Goal: Navigation & Orientation: Understand site structure

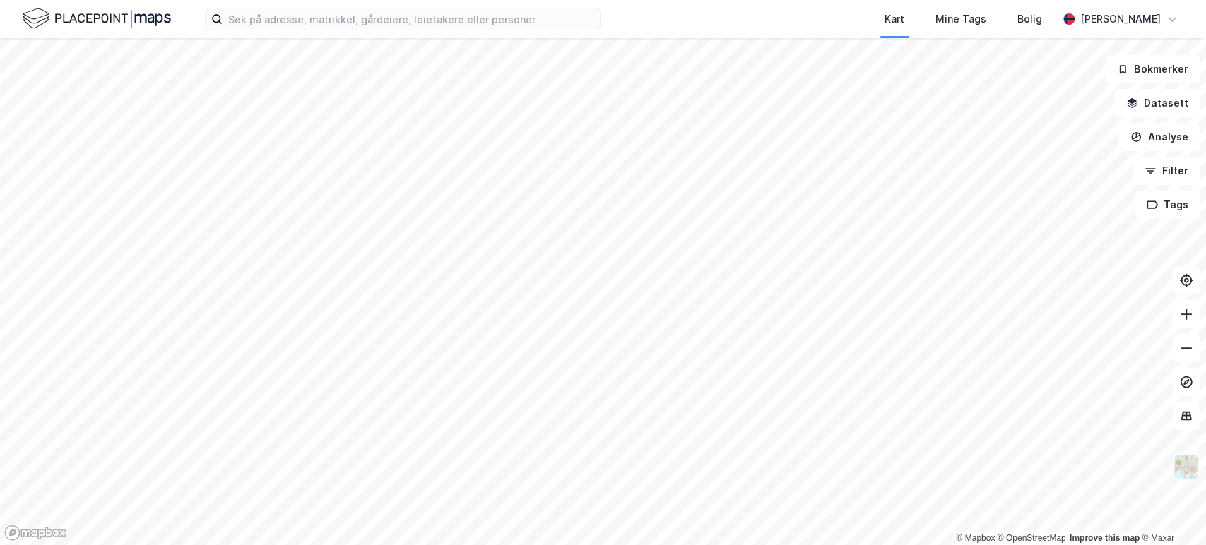
click at [1181, 470] on img at bounding box center [1186, 467] width 27 height 27
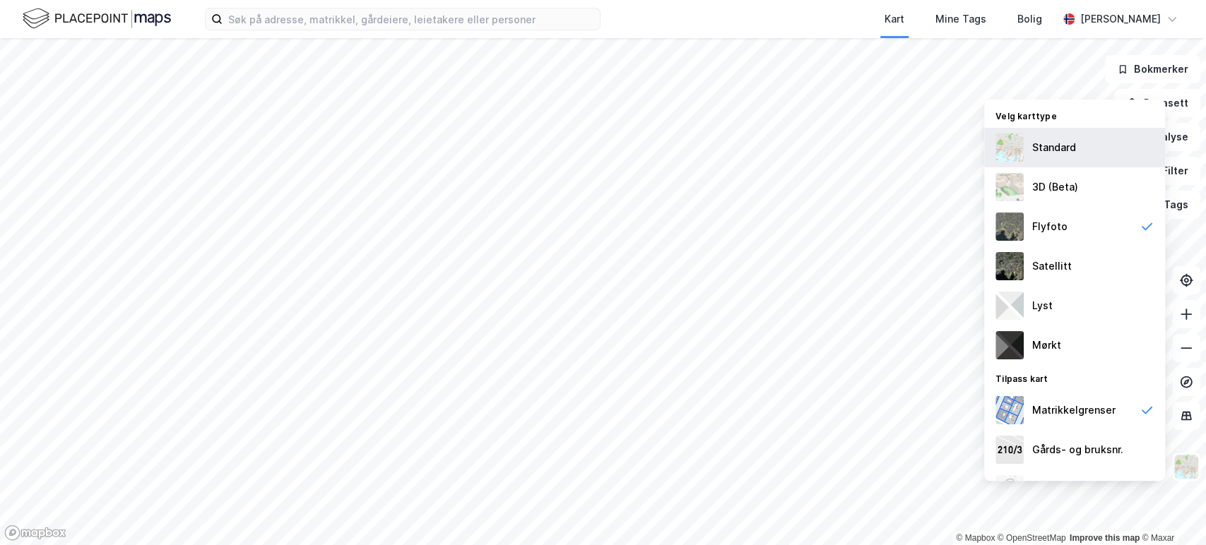
click at [1035, 143] on div "Standard" at bounding box center [1054, 147] width 44 height 17
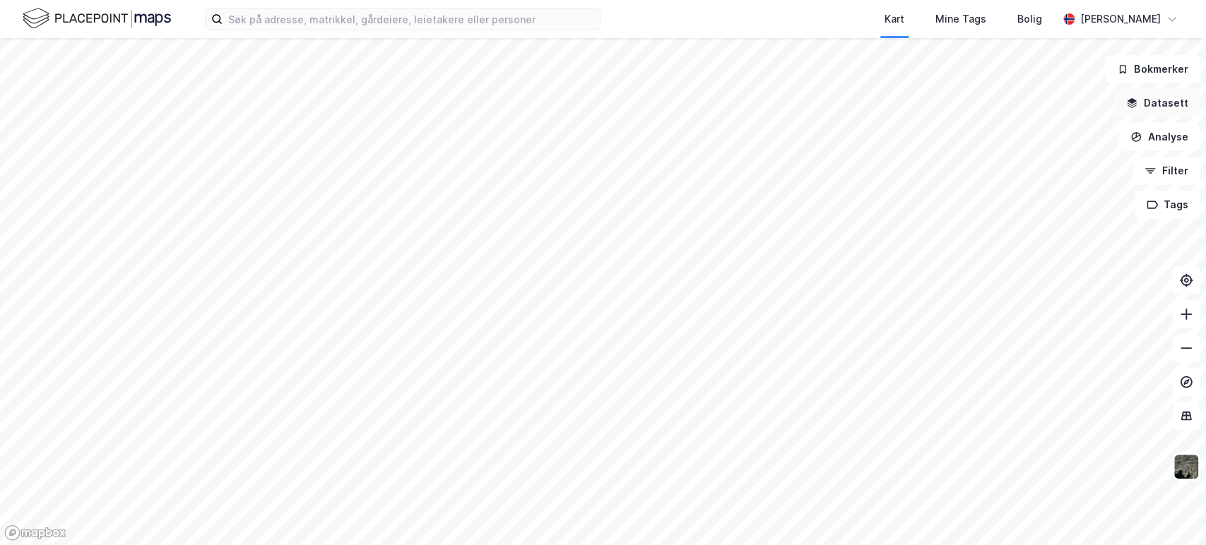
click at [1173, 102] on button "Datasett" at bounding box center [1157, 103] width 86 height 28
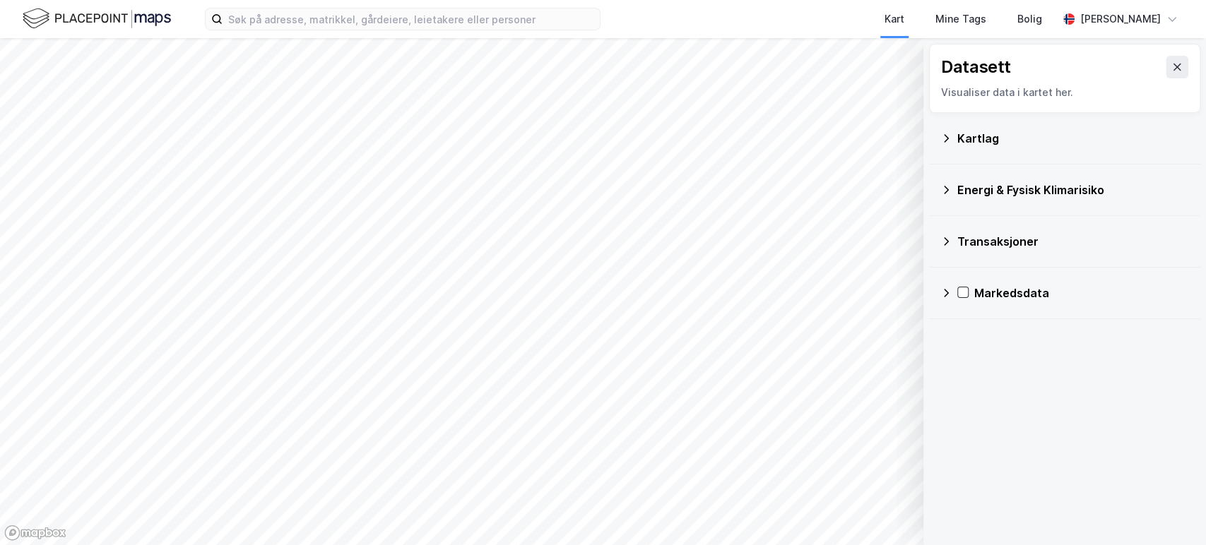
click at [945, 134] on icon at bounding box center [945, 138] width 11 height 11
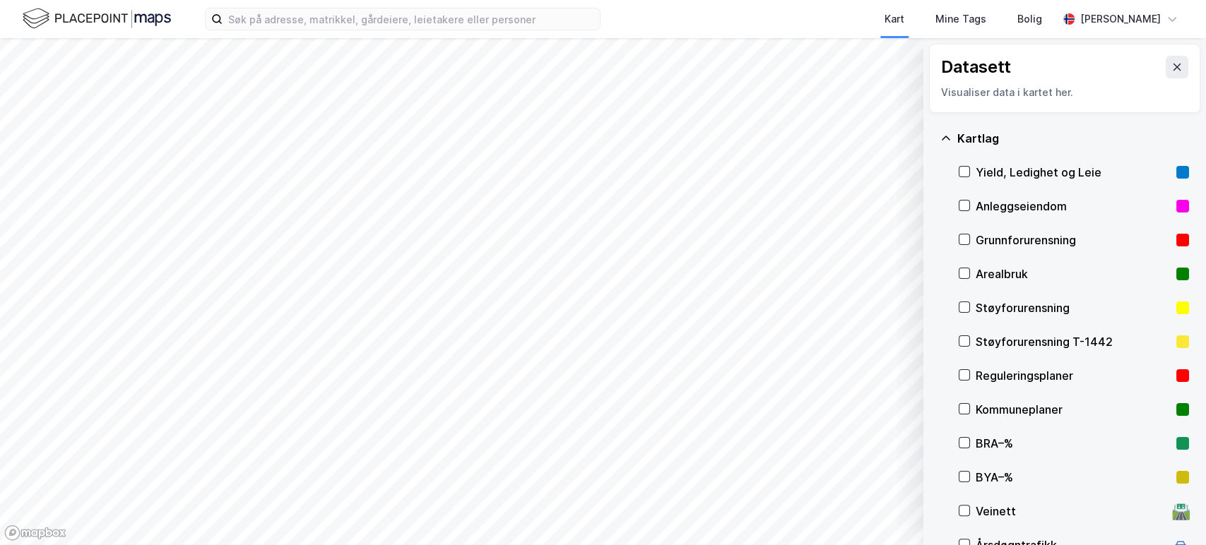
click at [945, 134] on icon at bounding box center [945, 138] width 11 height 11
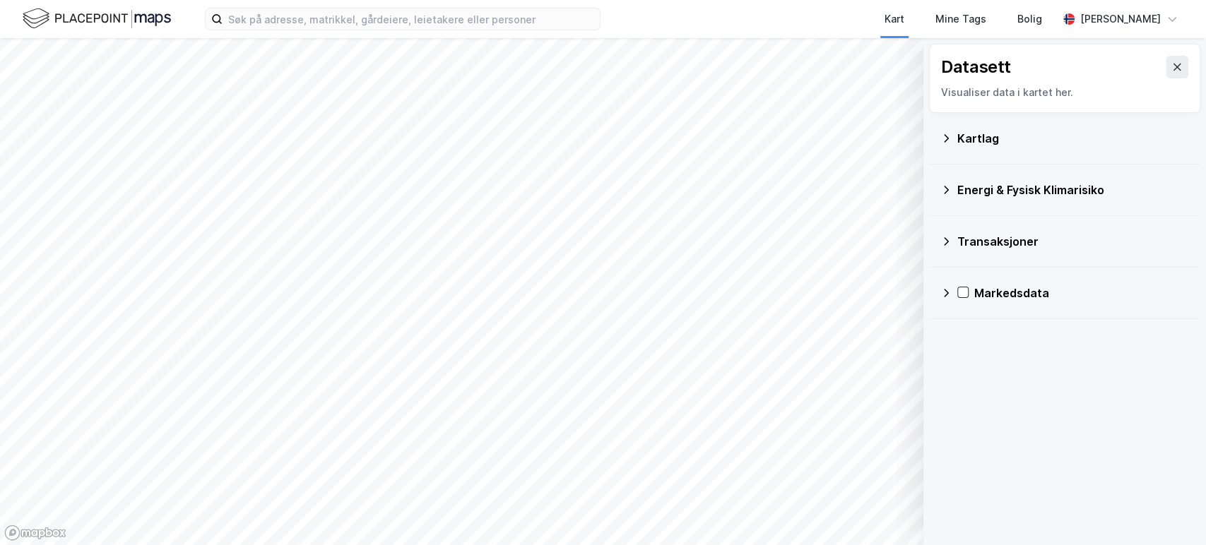
click at [944, 292] on icon at bounding box center [945, 293] width 11 height 11
click at [944, 292] on icon at bounding box center [946, 292] width 8 height 5
click at [1171, 64] on button at bounding box center [1177, 67] width 23 height 23
